Goal: Task Accomplishment & Management: Manage account settings

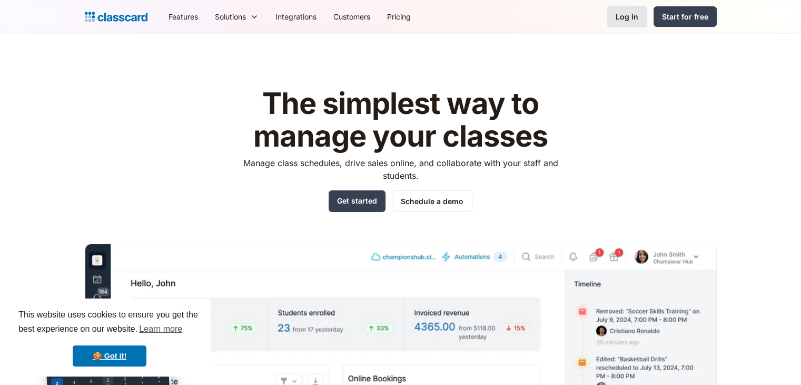
click at [619, 8] on link "Log in" at bounding box center [627, 17] width 41 height 22
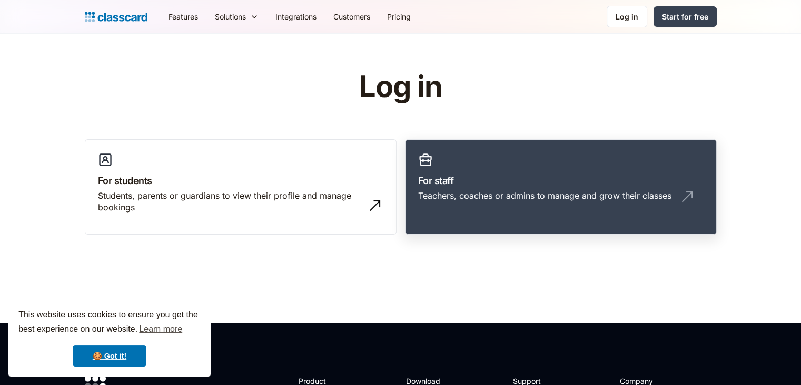
click at [439, 164] on link "For staff Teachers, coaches or admins to manage and grow their classes" at bounding box center [561, 187] width 312 height 96
